Goal: Use online tool/utility: Use online tool/utility

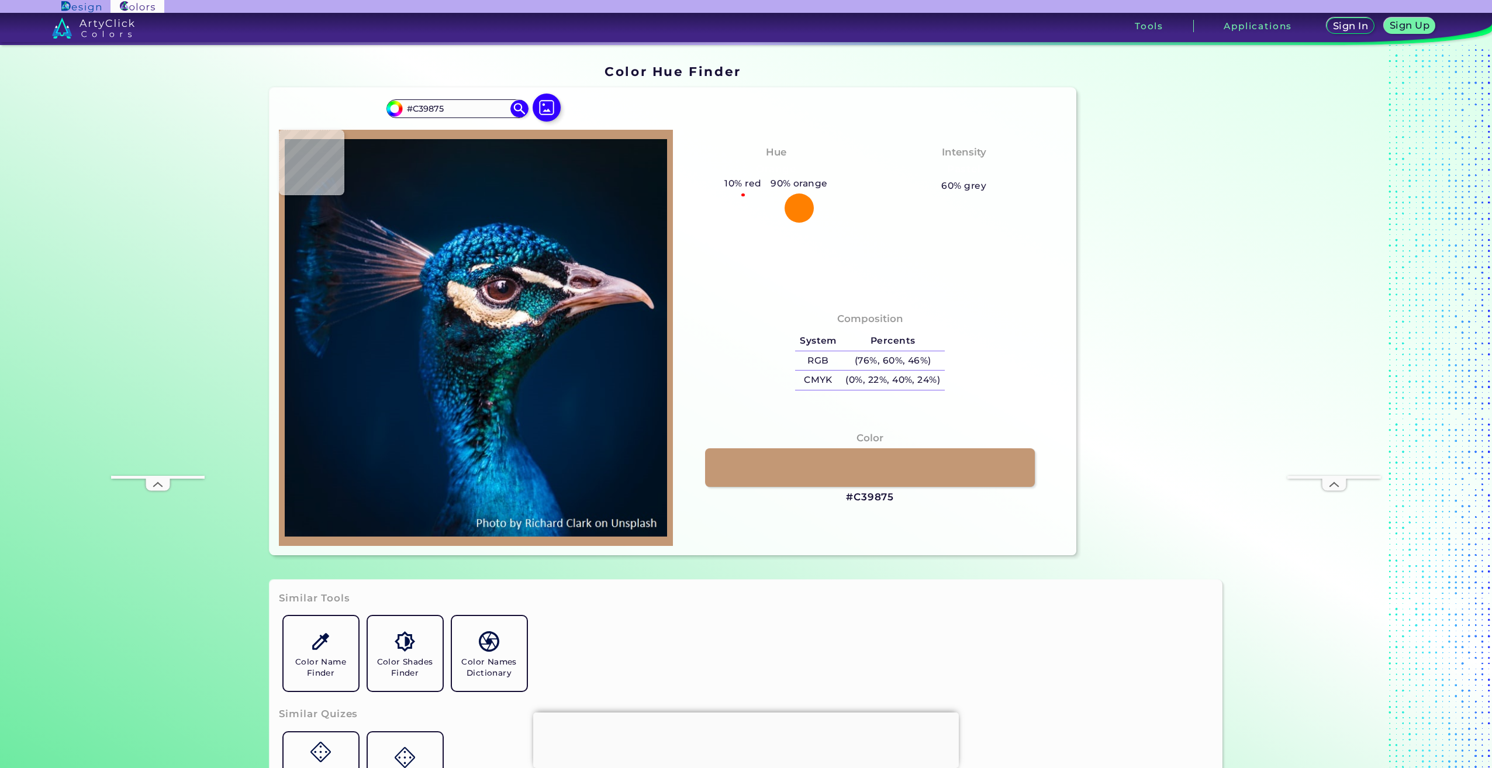
type input "#4a515b"
type input "#4A515B"
type input "#0b6f81"
type input "#0B6F81"
type input "#1bcbcf"
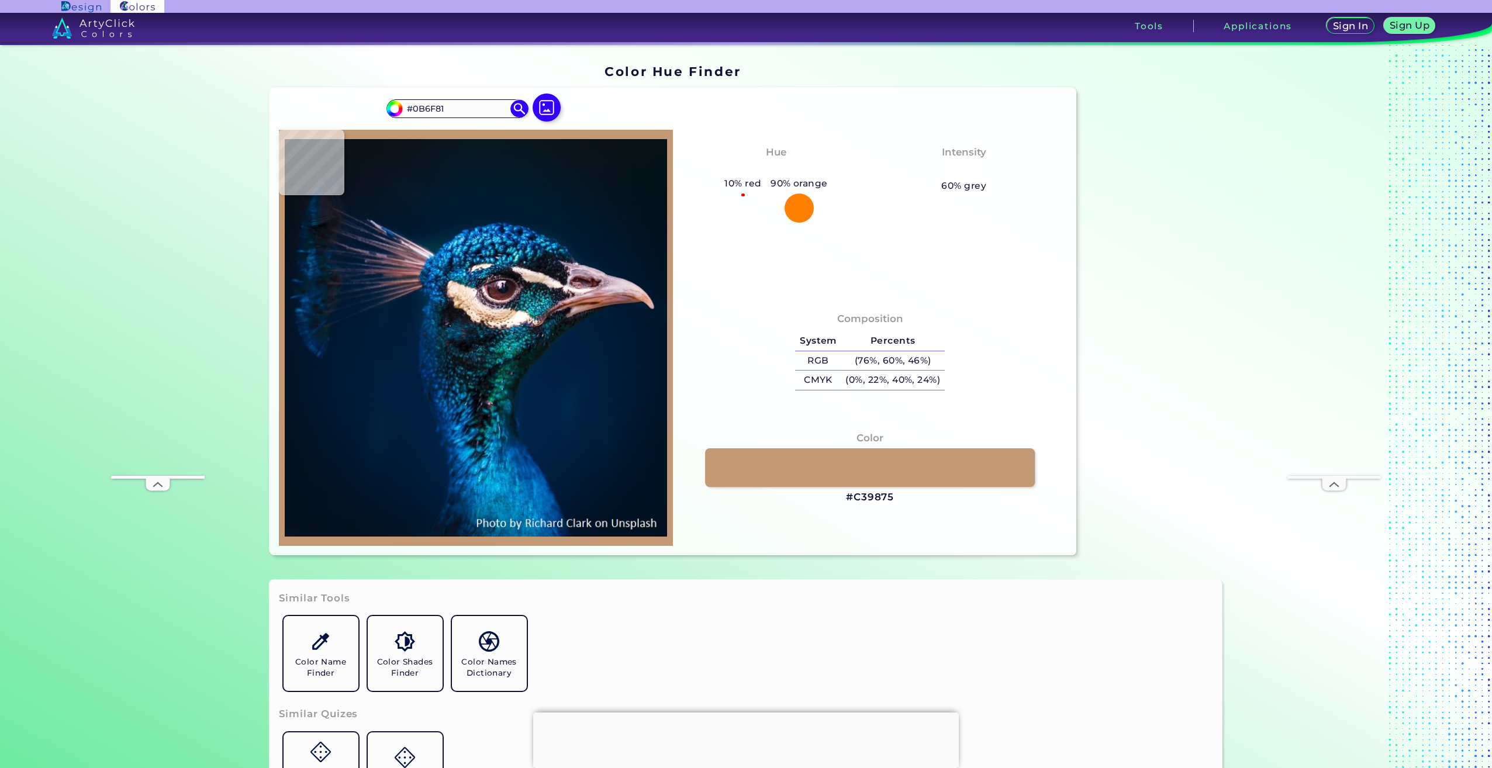
type input "#1BCBCF"
type input "#005d63"
type input "#005D63"
type input "#196673"
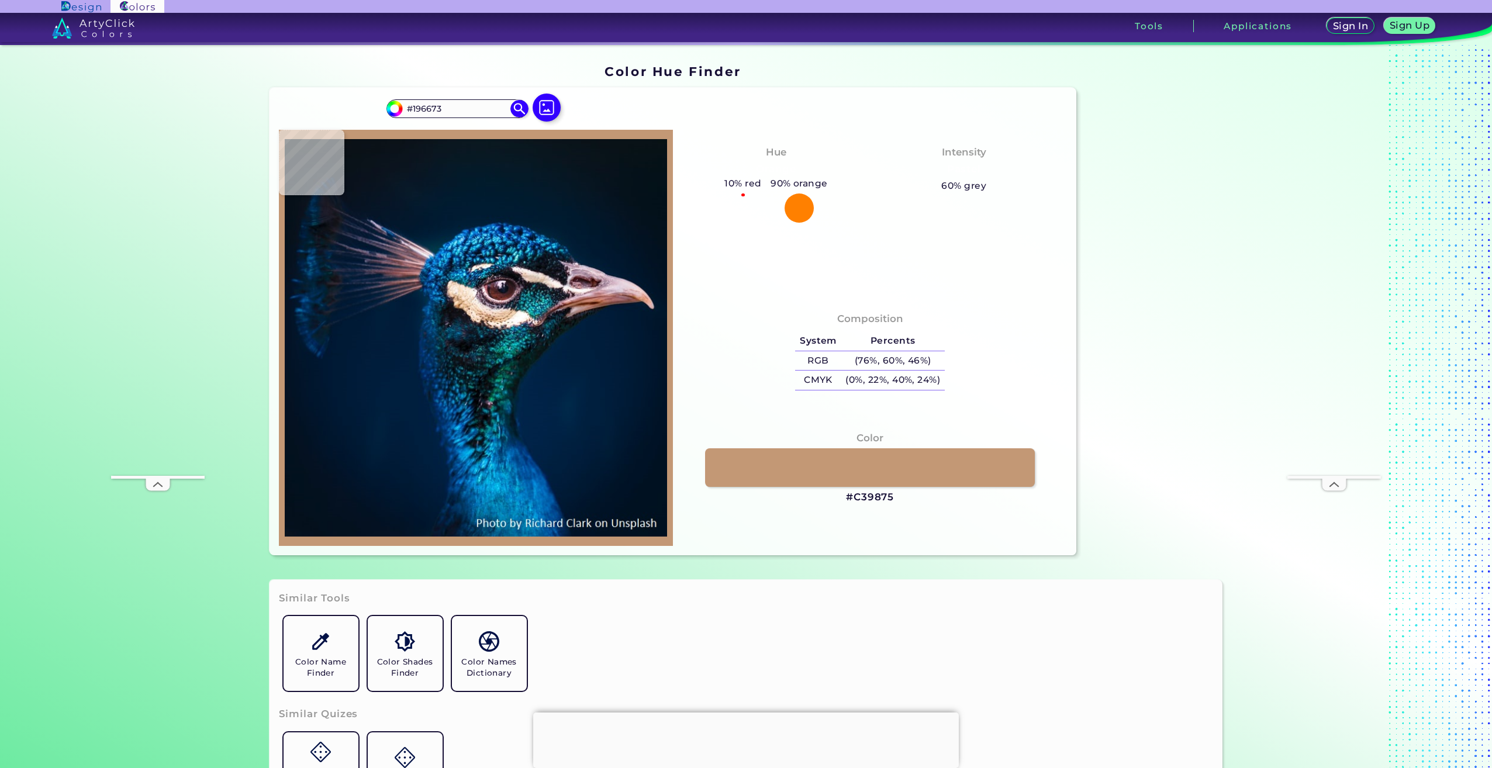
type input "#001718"
type input "#060f10"
type input "#060F10"
type input "#042524"
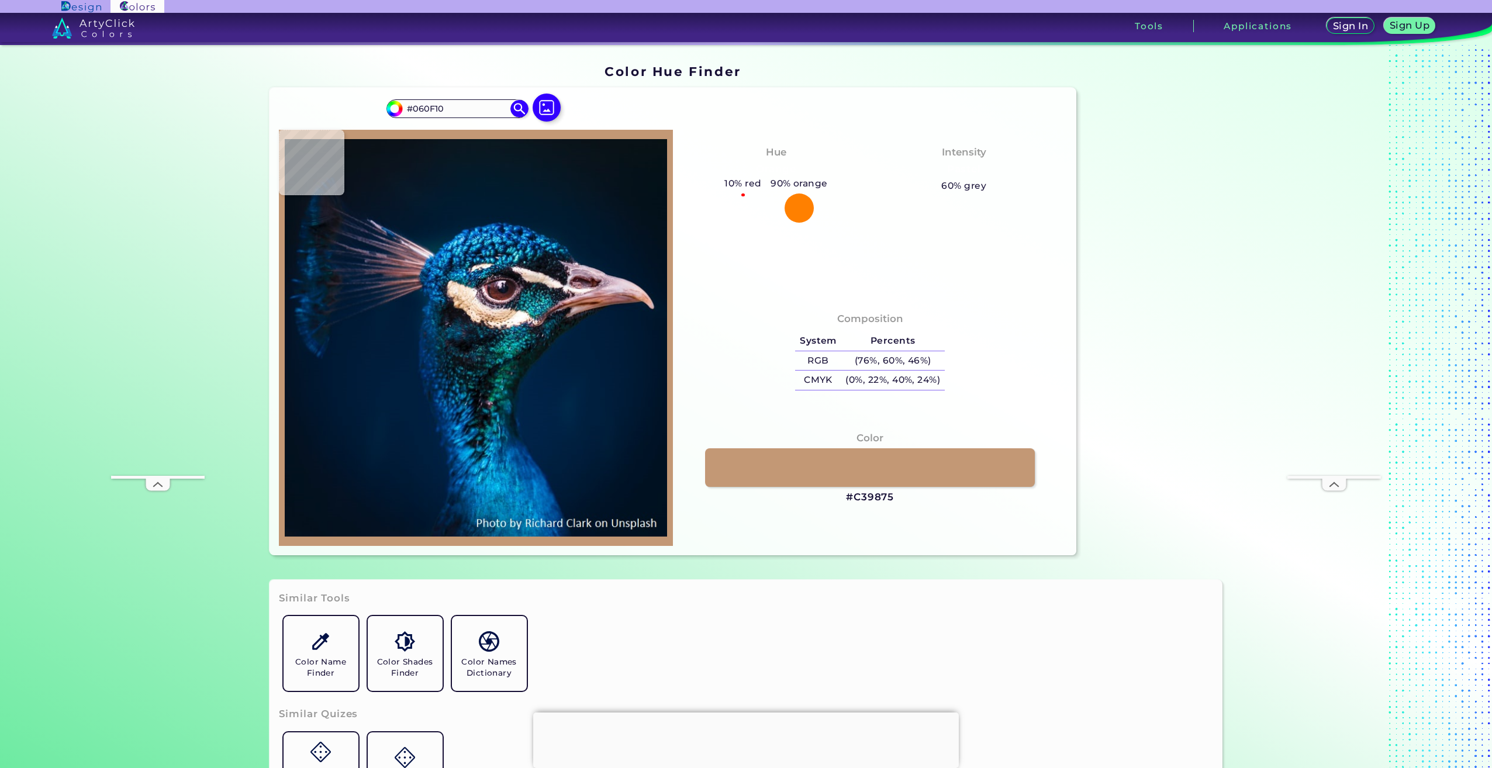
type input "#042524"
type input "#012125"
type input "#082125"
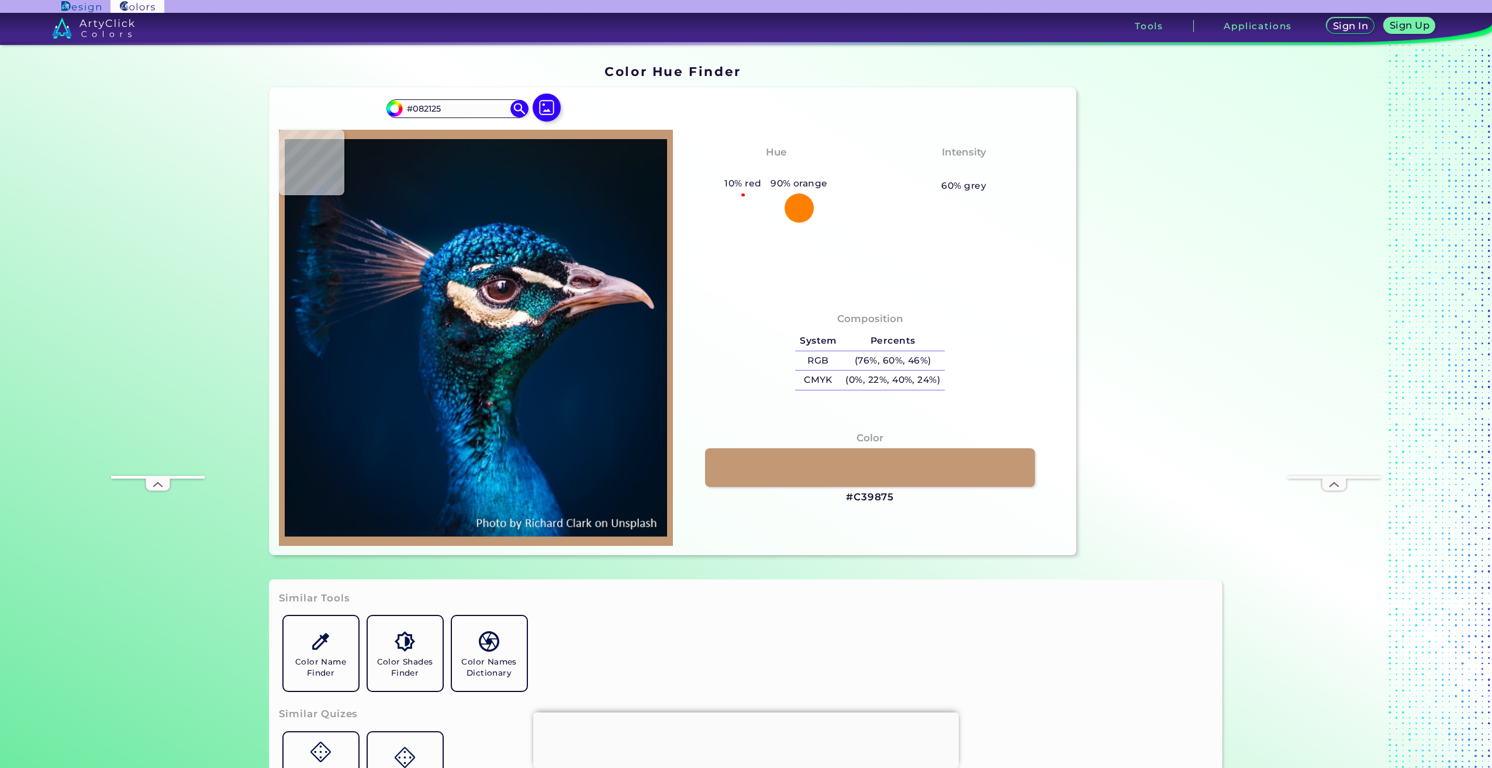
type input "#01213d"
type input "#01213D"
type input "#002145"
type input "#012245"
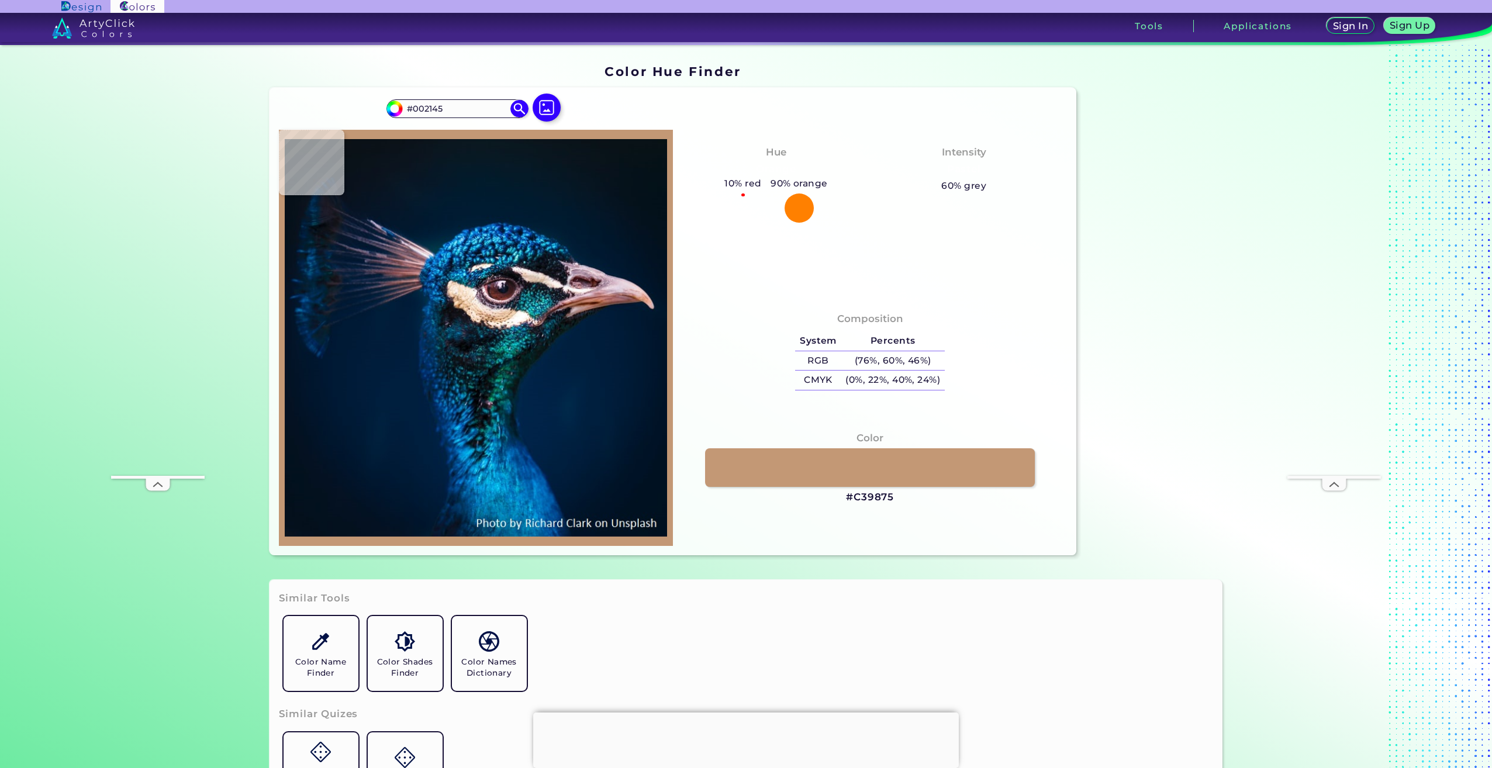
type input "#012245"
type input "#002144"
type input "#002245"
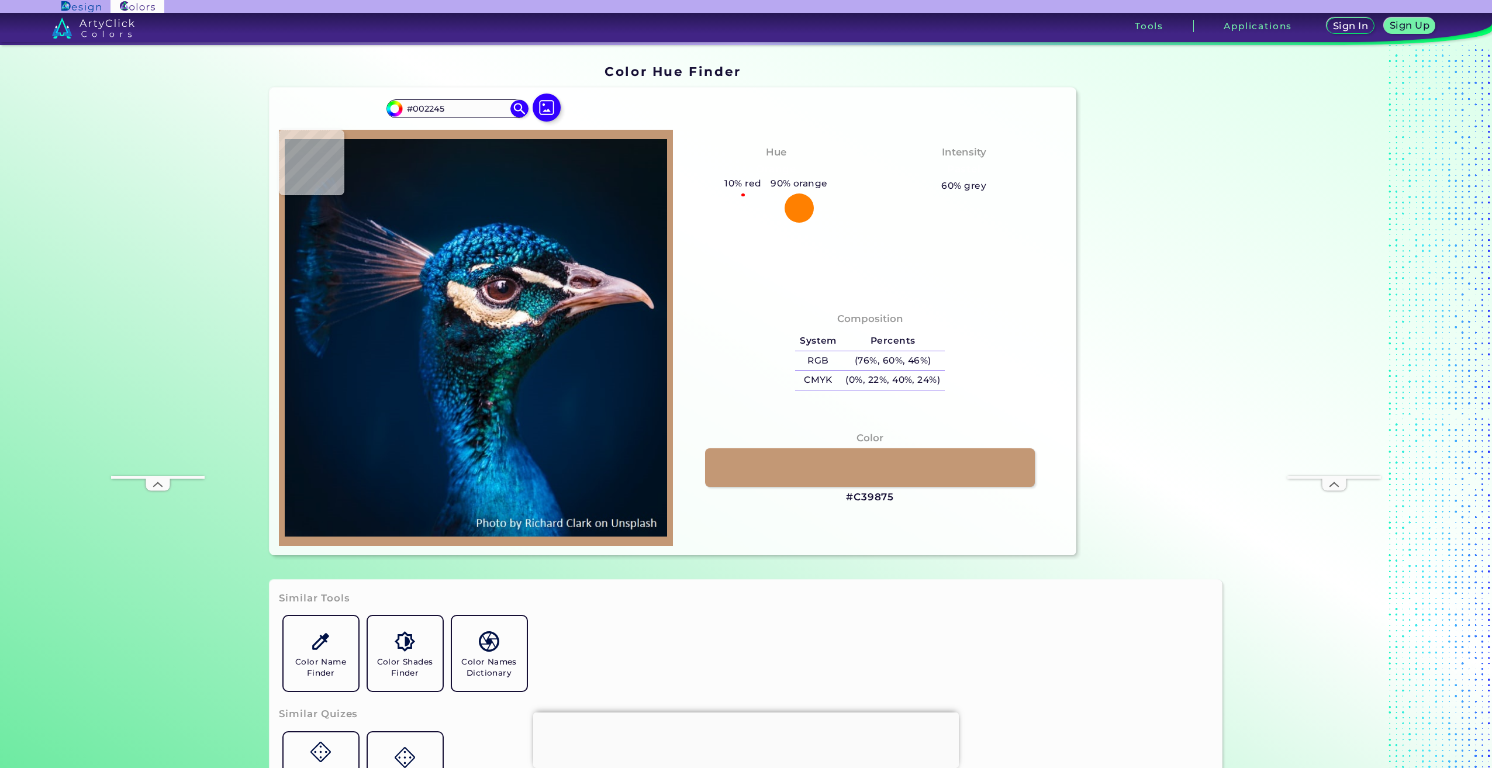
type input "#002142"
type input "#001f3e"
type input "#001F3E"
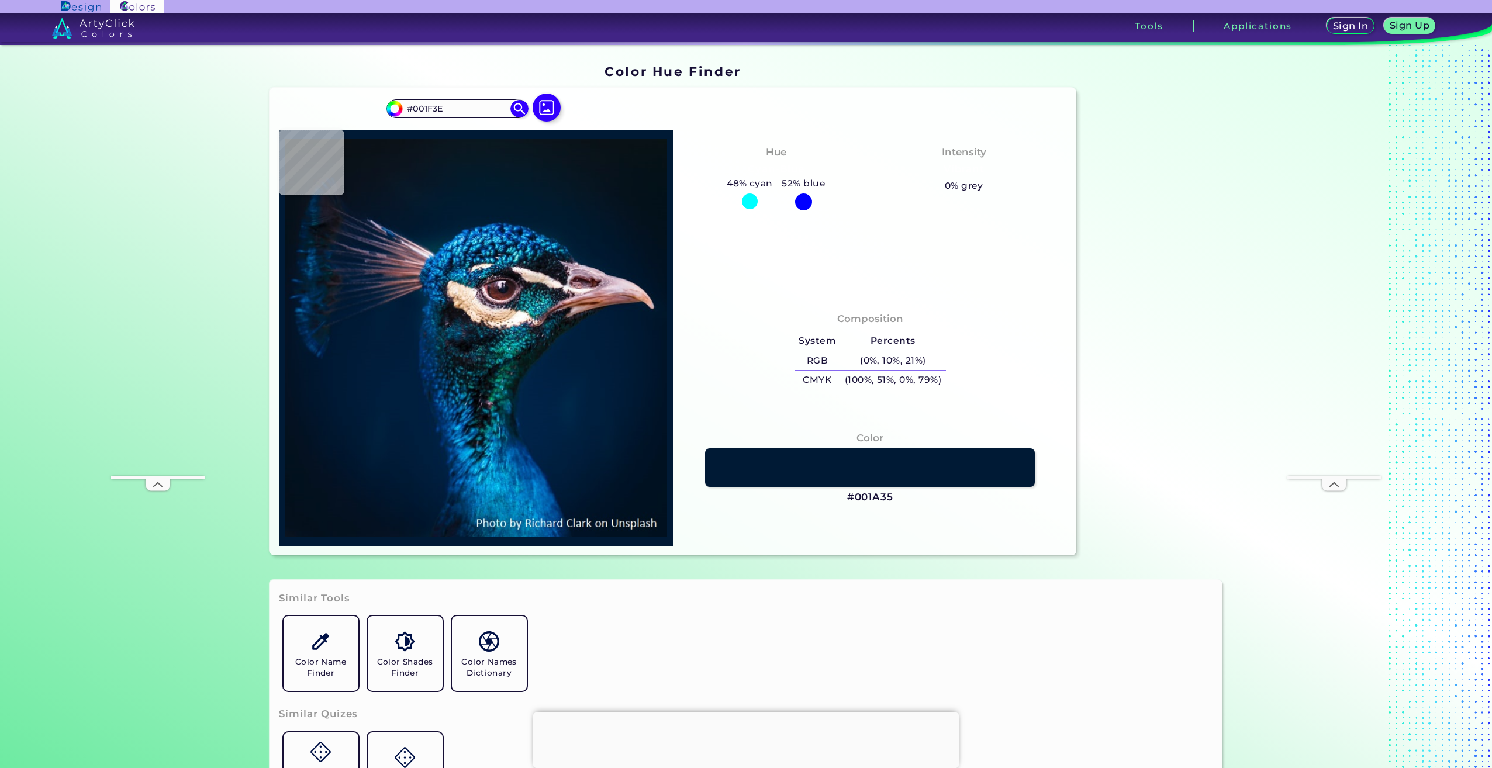
type input "#001a35"
type input "#001A35"
type input "#001226"
type input "#011327"
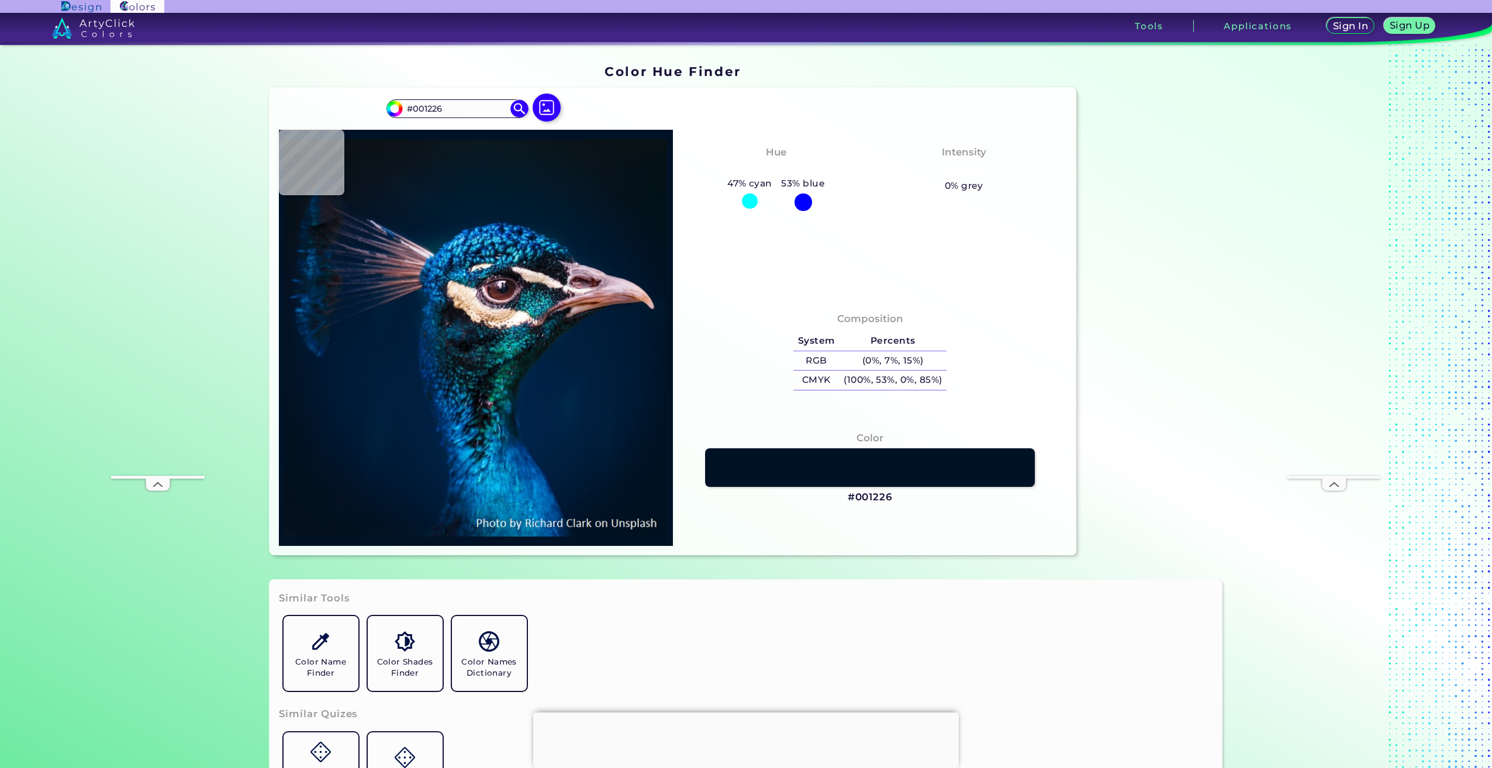
type input "#011327"
type input "#001a33"
type input "#001A33"
type input "#011c39"
type input "#011C39"
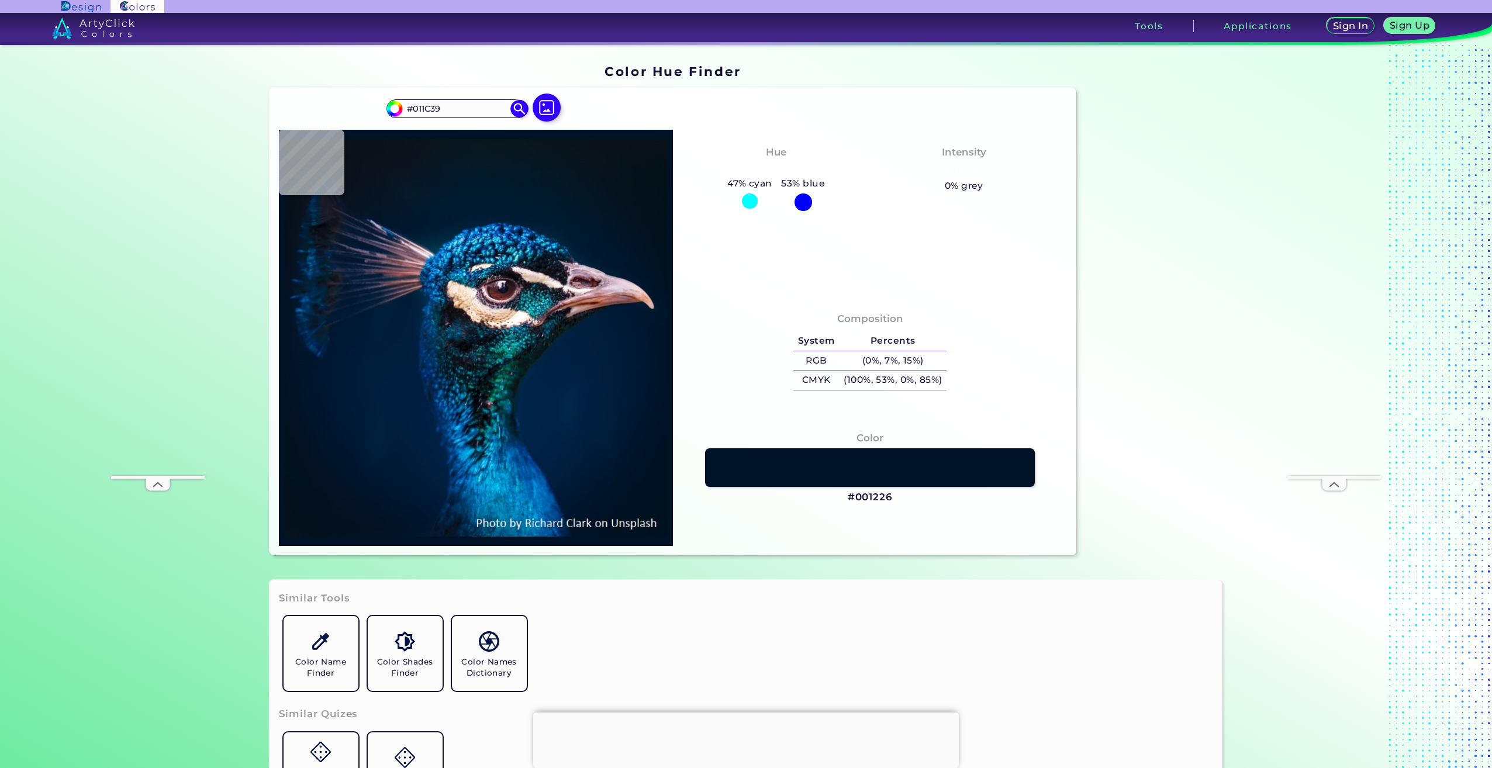
type input "#232832"
type input "#0a0e16"
type input "#0A0E16"
type input "#21b7da"
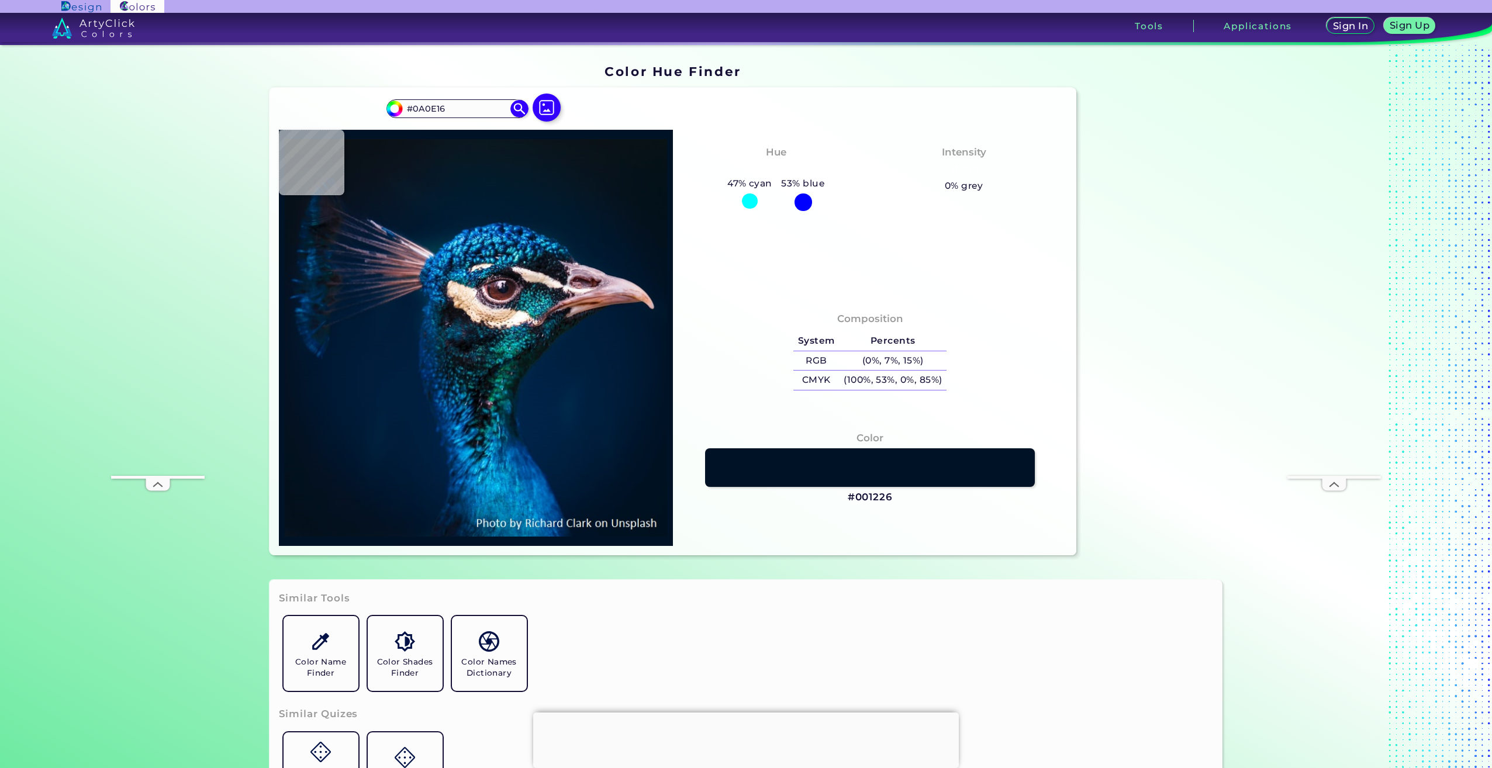
type input "#21B7DA"
type input "#001b30"
type input "#001B30"
type input "#011b2c"
type input "#011B2C"
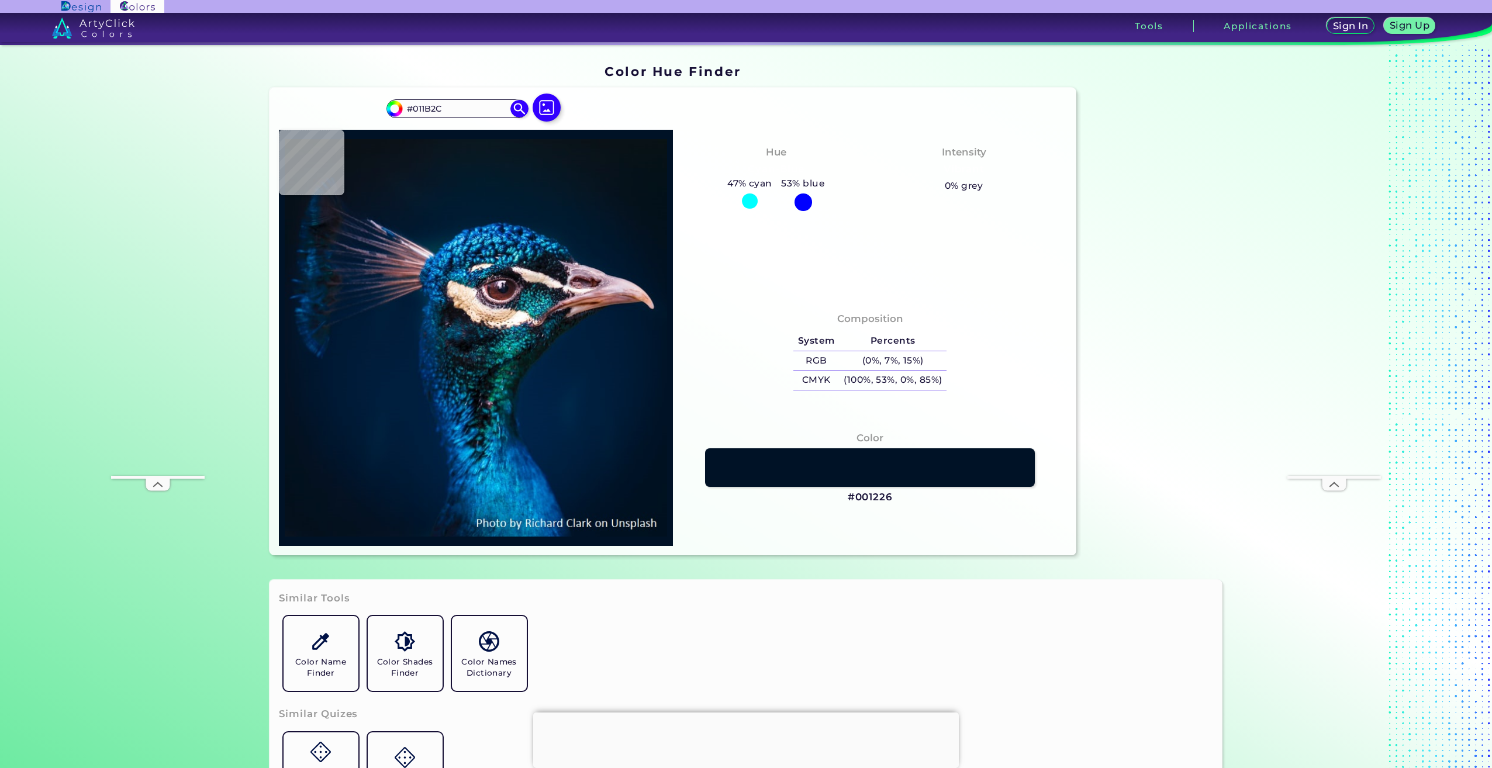
type input "#061927"
type input "#081923"
type input "#0a1920"
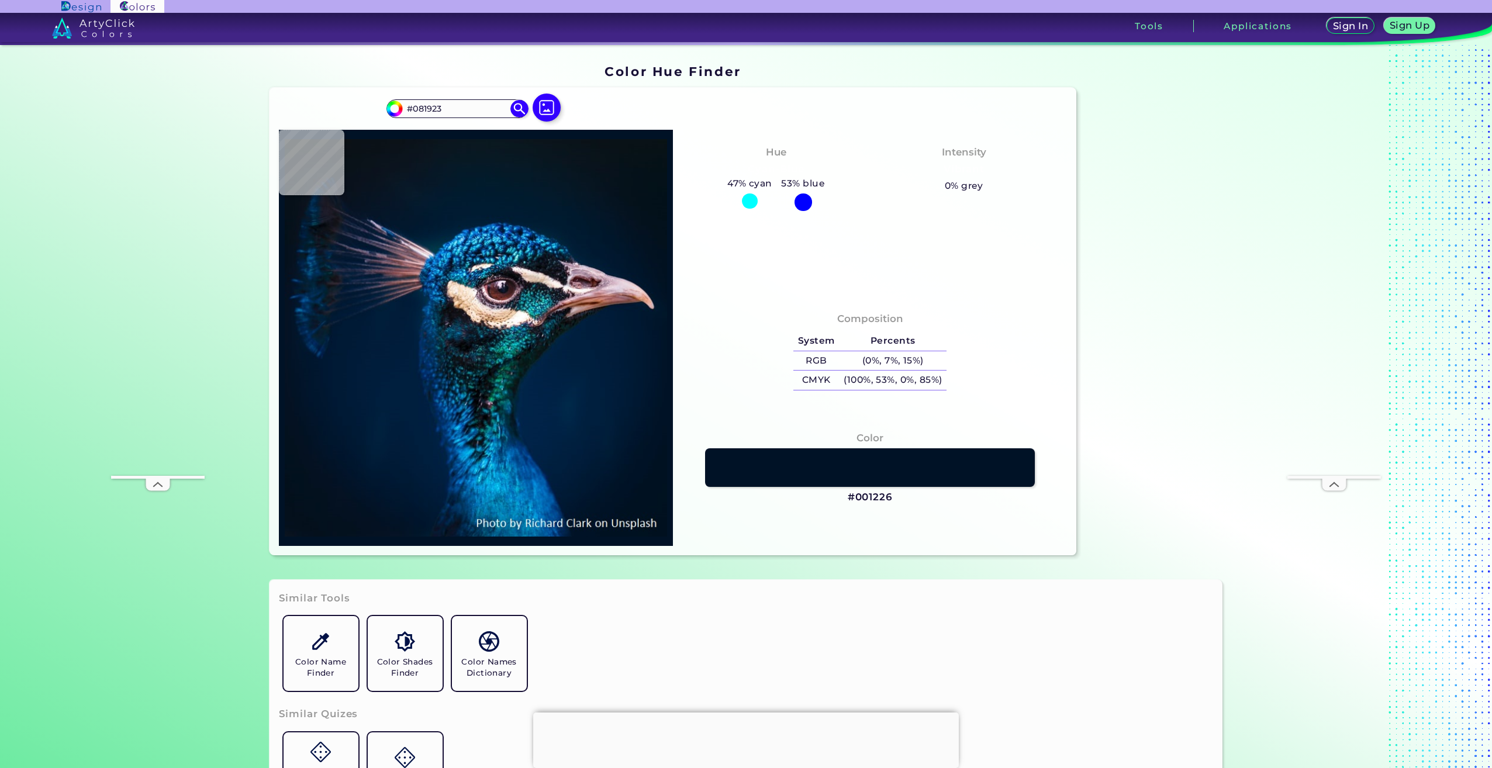
type input "#0A1920"
type input "#000000"
